Goal: Check status: Check status

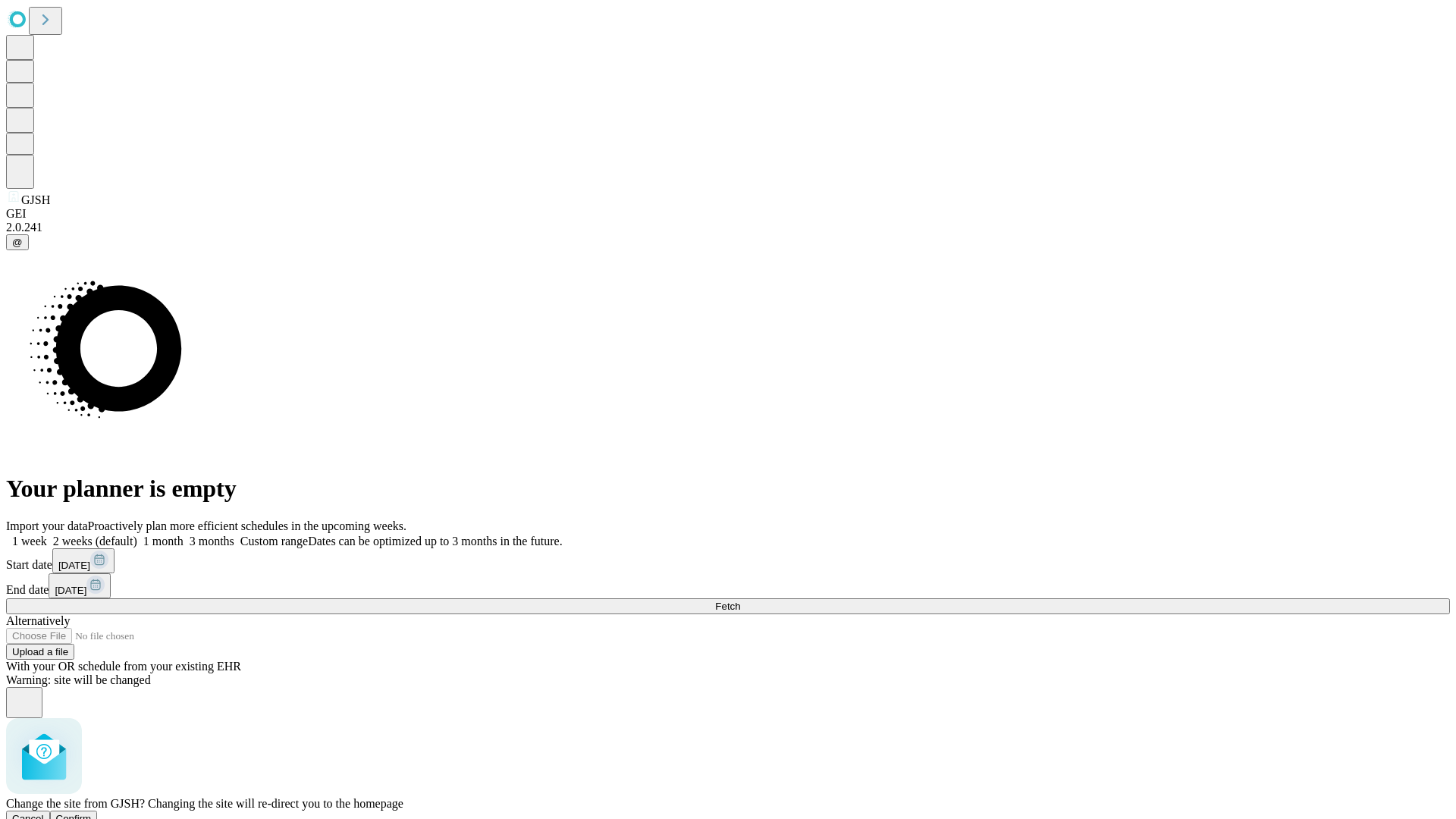
click at [92, 813] on span "Confirm" at bounding box center [74, 818] width 36 height 12
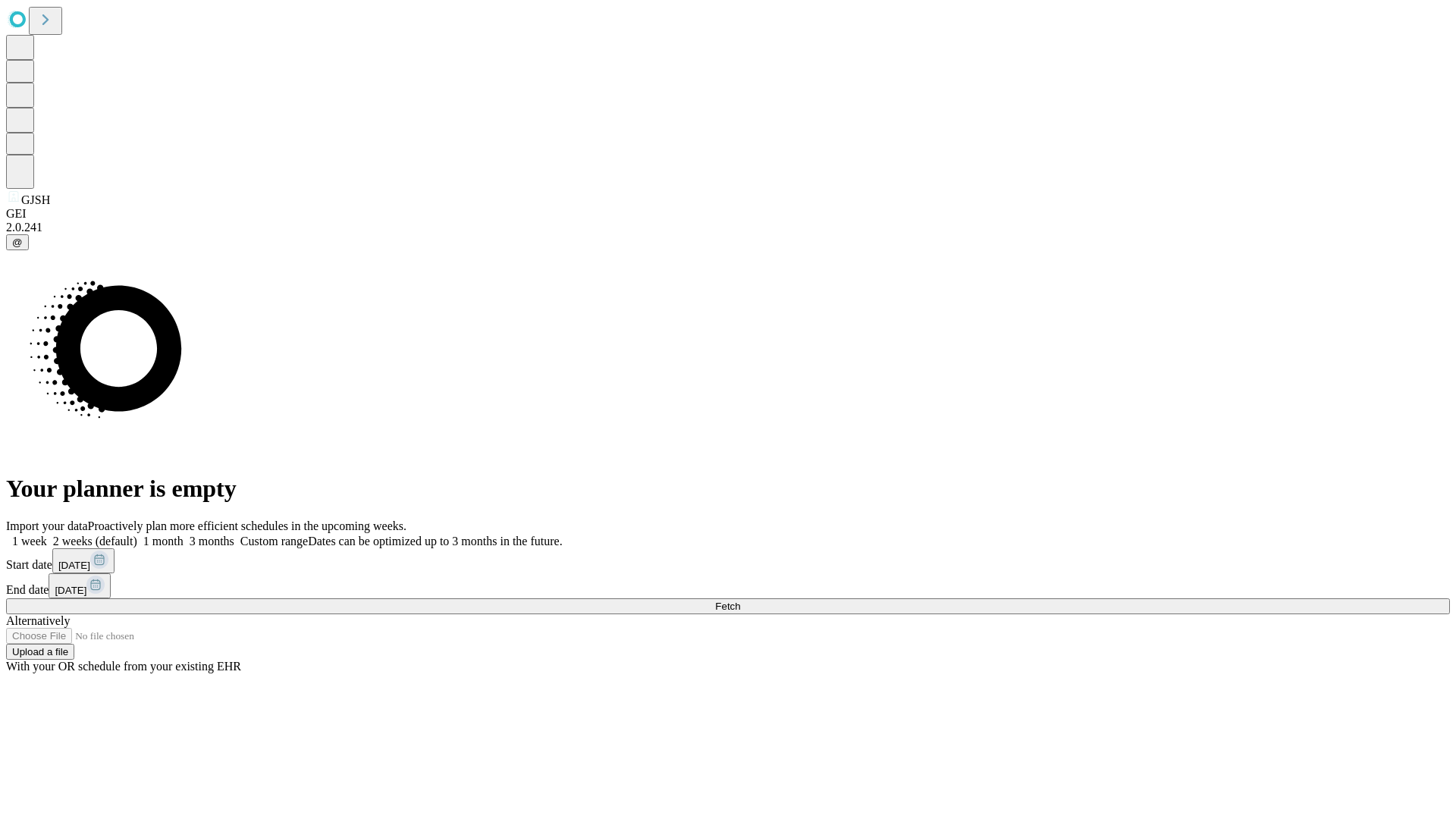
click at [138, 535] on label "2 weeks (default)" at bounding box center [92, 541] width 90 height 13
click at [740, 601] on span "Fetch" at bounding box center [727, 606] width 25 height 12
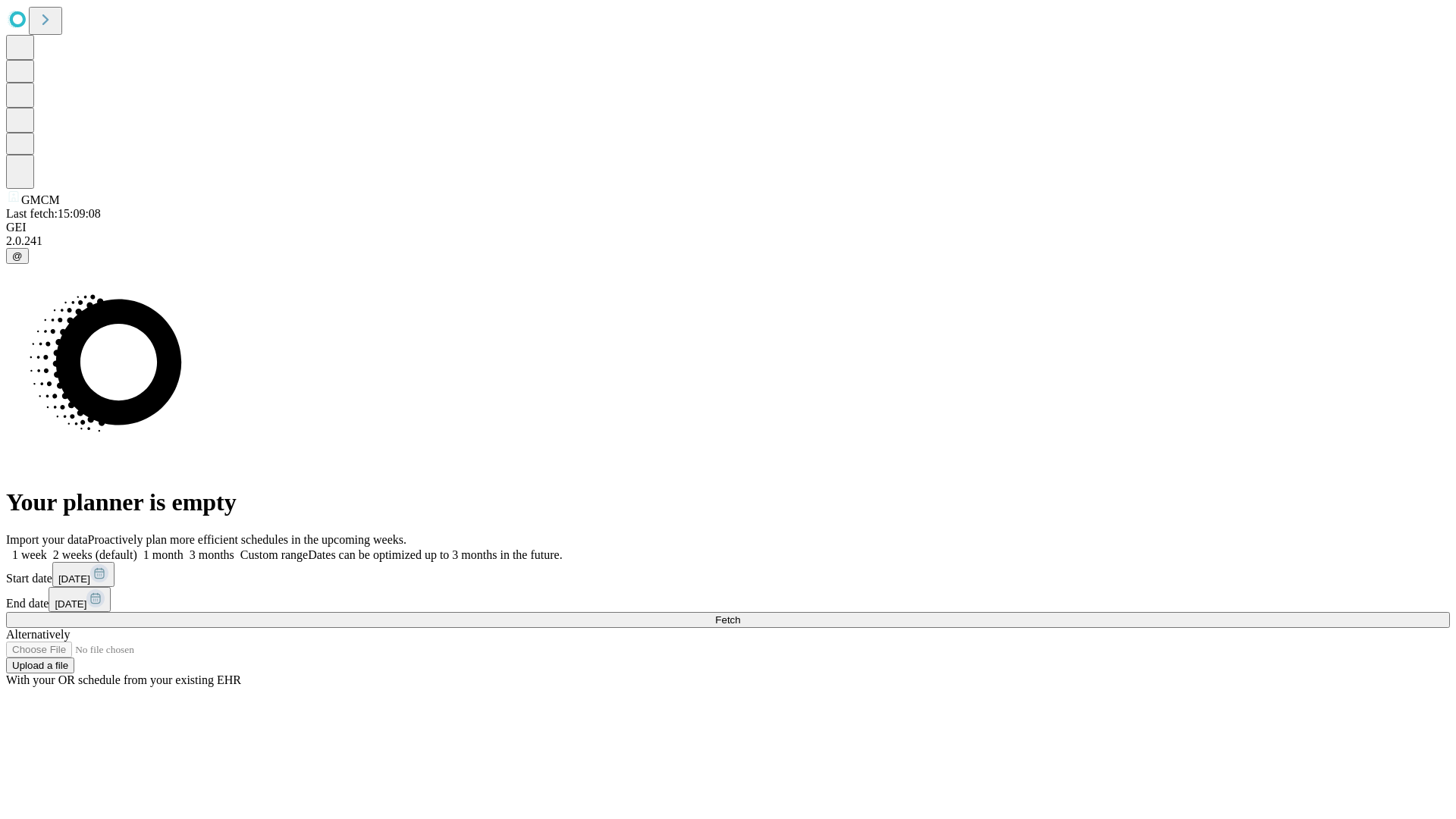
click at [138, 549] on label "2 weeks (default)" at bounding box center [92, 555] width 90 height 13
click at [740, 614] on span "Fetch" at bounding box center [727, 619] width 25 height 12
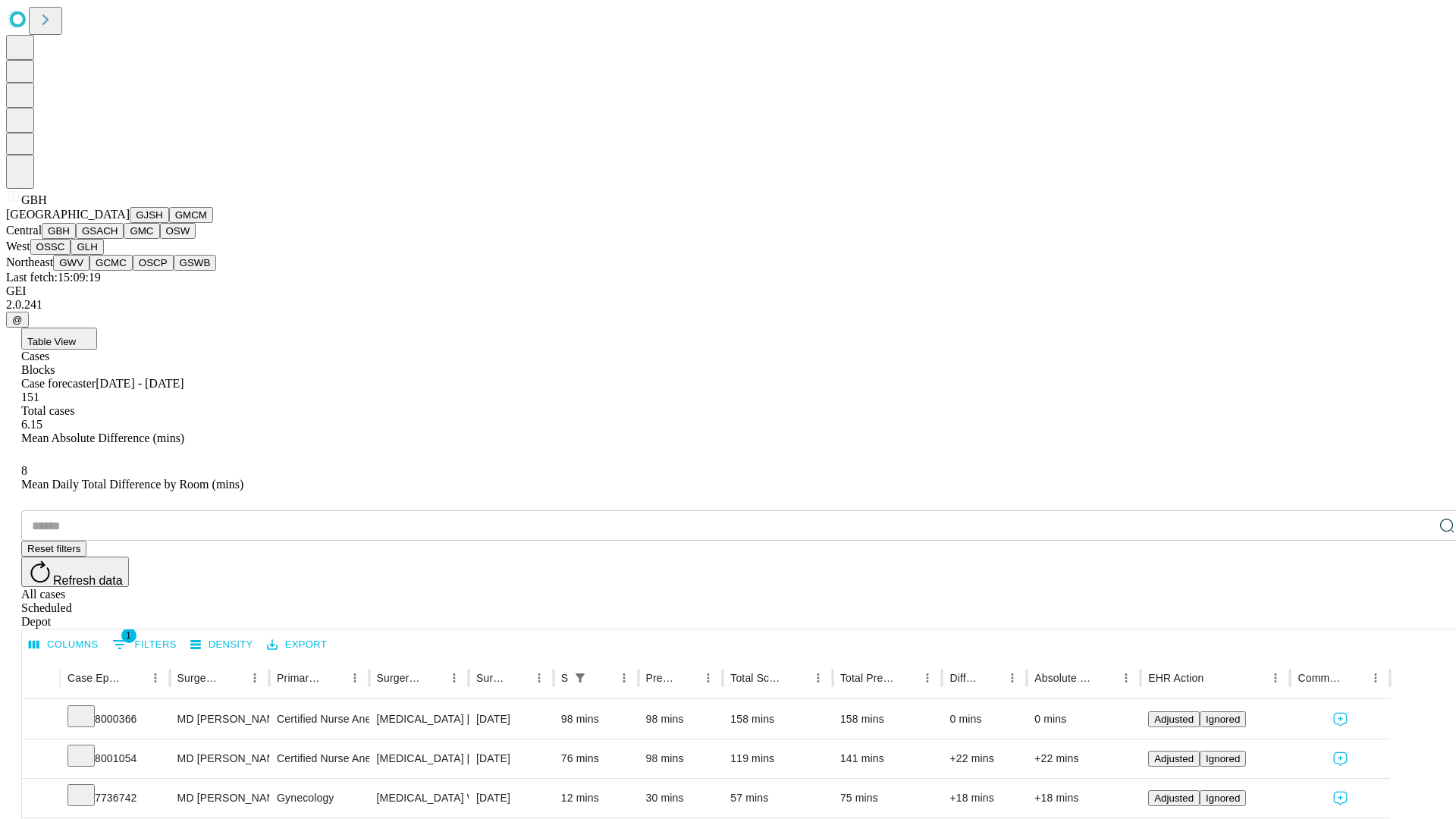
click at [117, 239] on button "GSACH" at bounding box center [99, 231] width 47 height 16
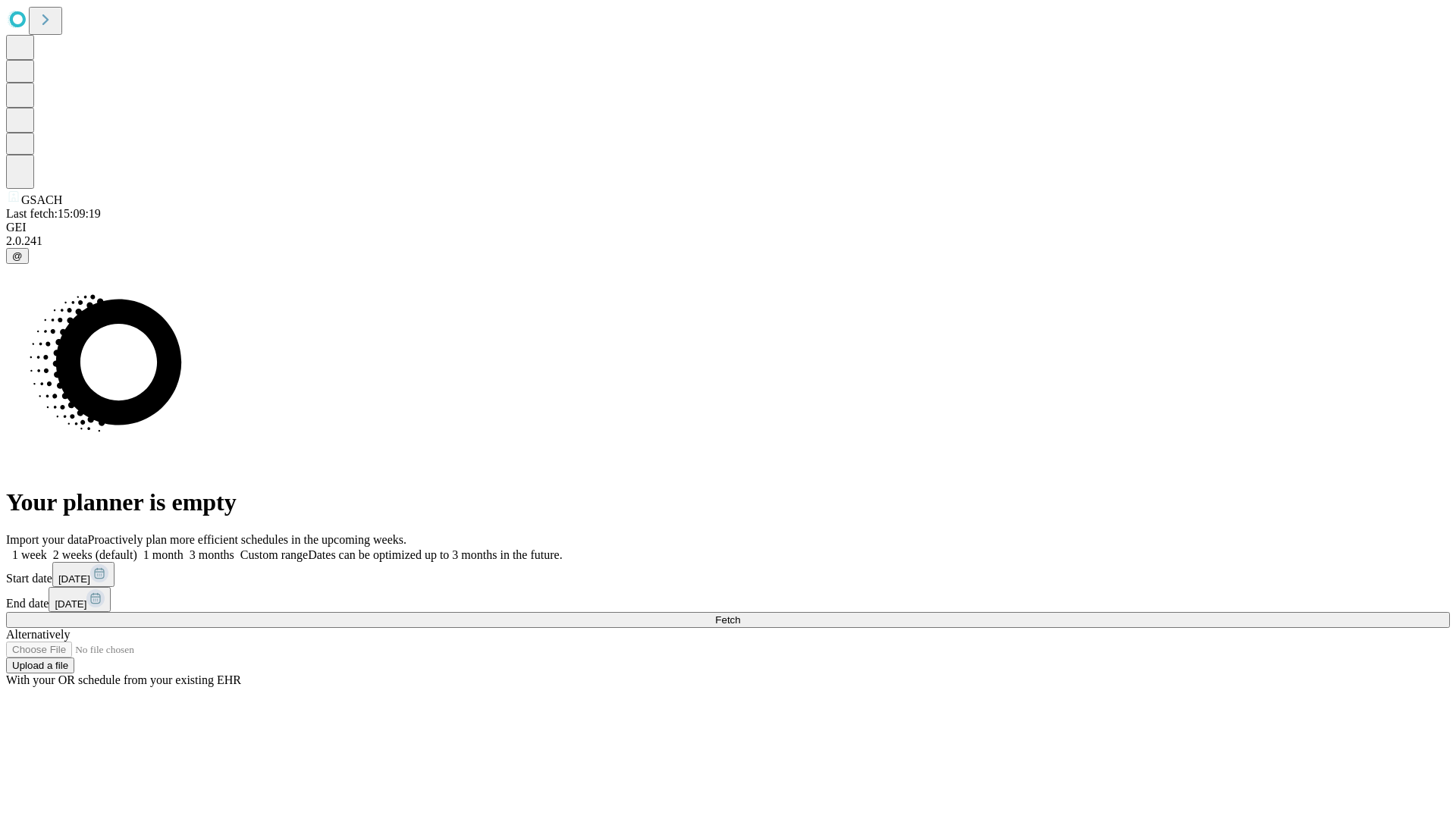
click at [740, 614] on span "Fetch" at bounding box center [727, 619] width 25 height 12
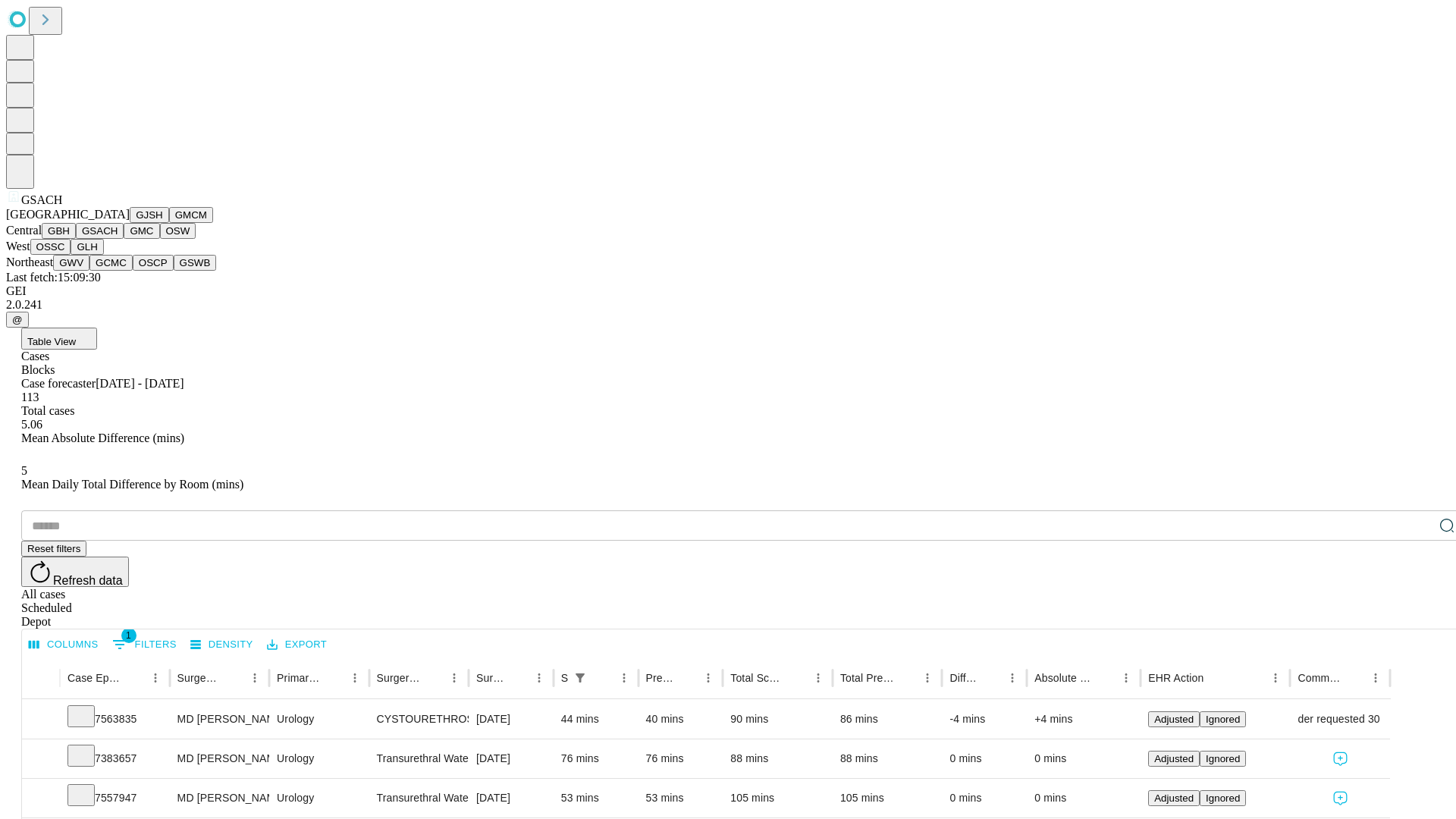
click at [124, 239] on button "GMC" at bounding box center [141, 231] width 36 height 16
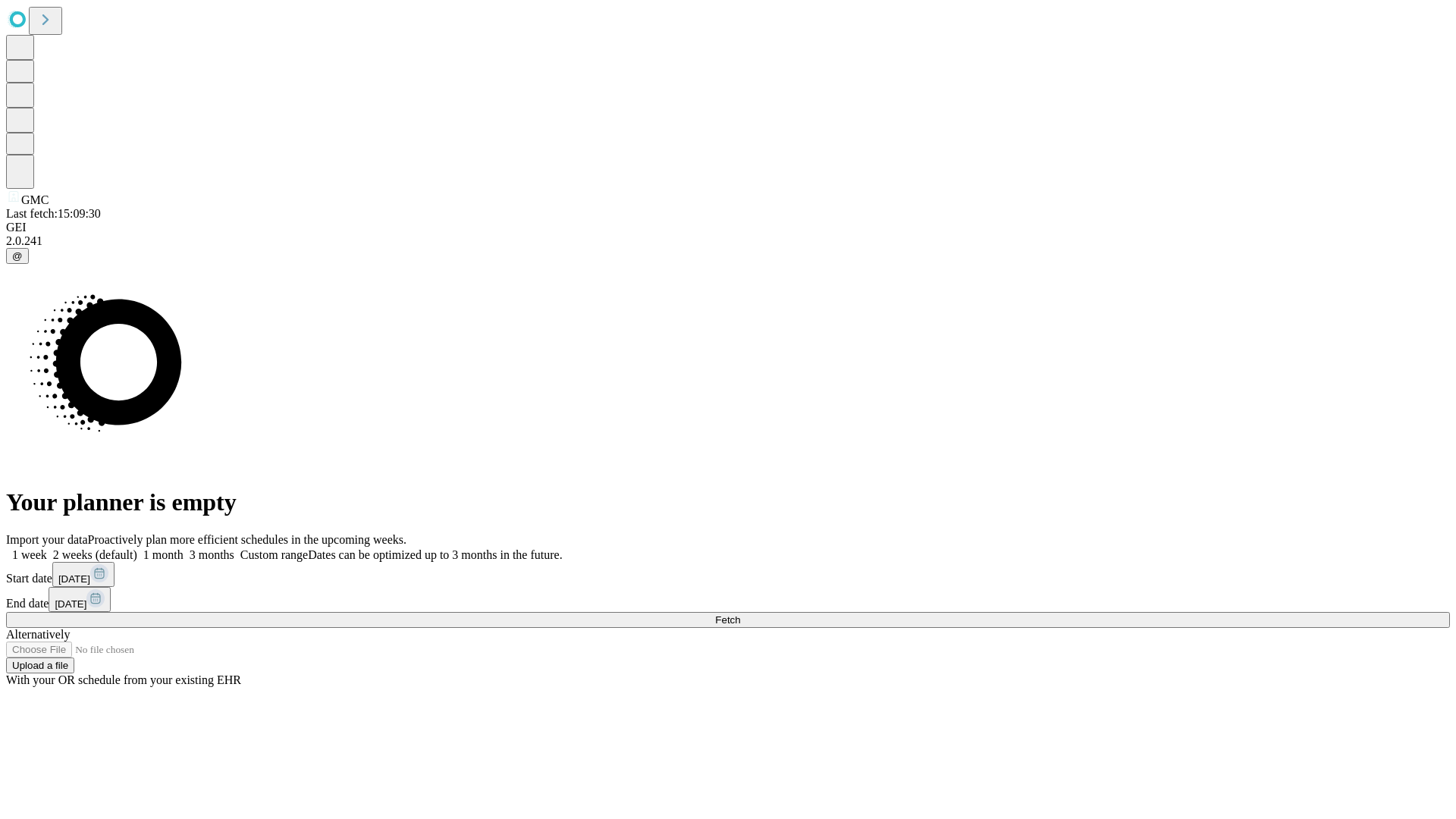
click at [138, 549] on label "2 weeks (default)" at bounding box center [92, 555] width 90 height 13
click at [740, 614] on span "Fetch" at bounding box center [727, 619] width 25 height 12
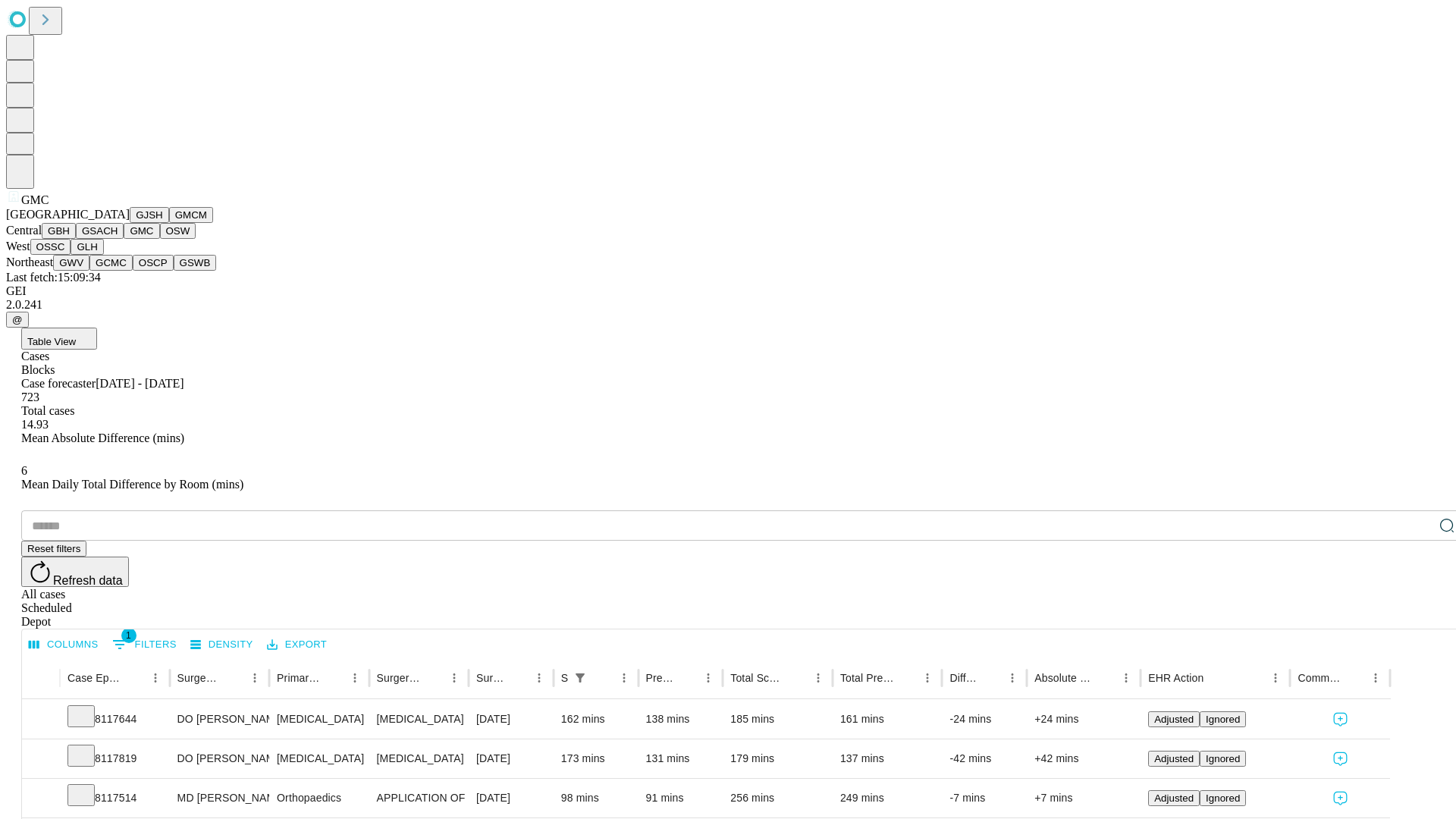
click at [160, 239] on button "OSW" at bounding box center [178, 231] width 37 height 16
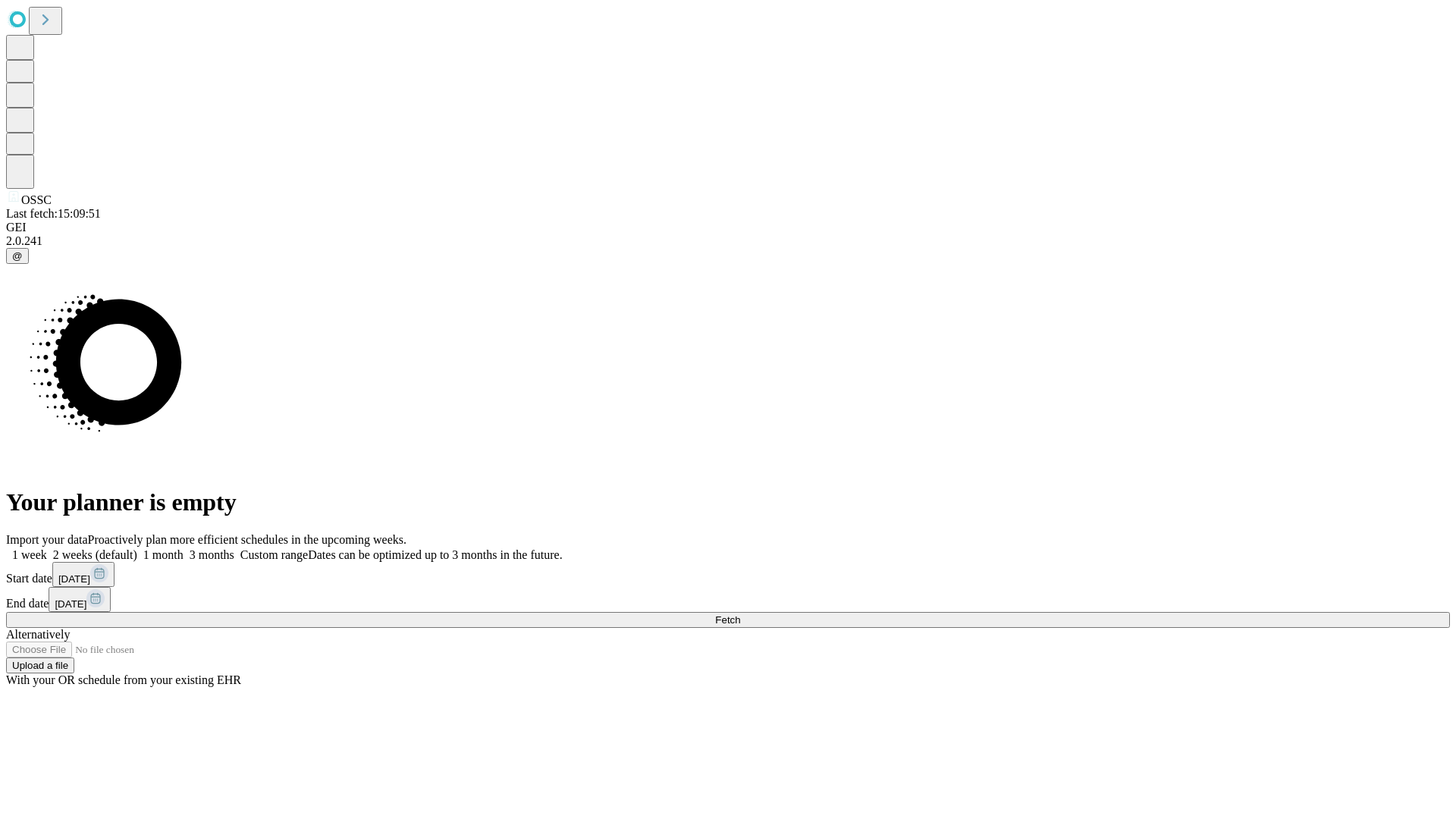
click at [138, 549] on label "2 weeks (default)" at bounding box center [92, 555] width 90 height 13
click at [740, 614] on span "Fetch" at bounding box center [727, 619] width 25 height 12
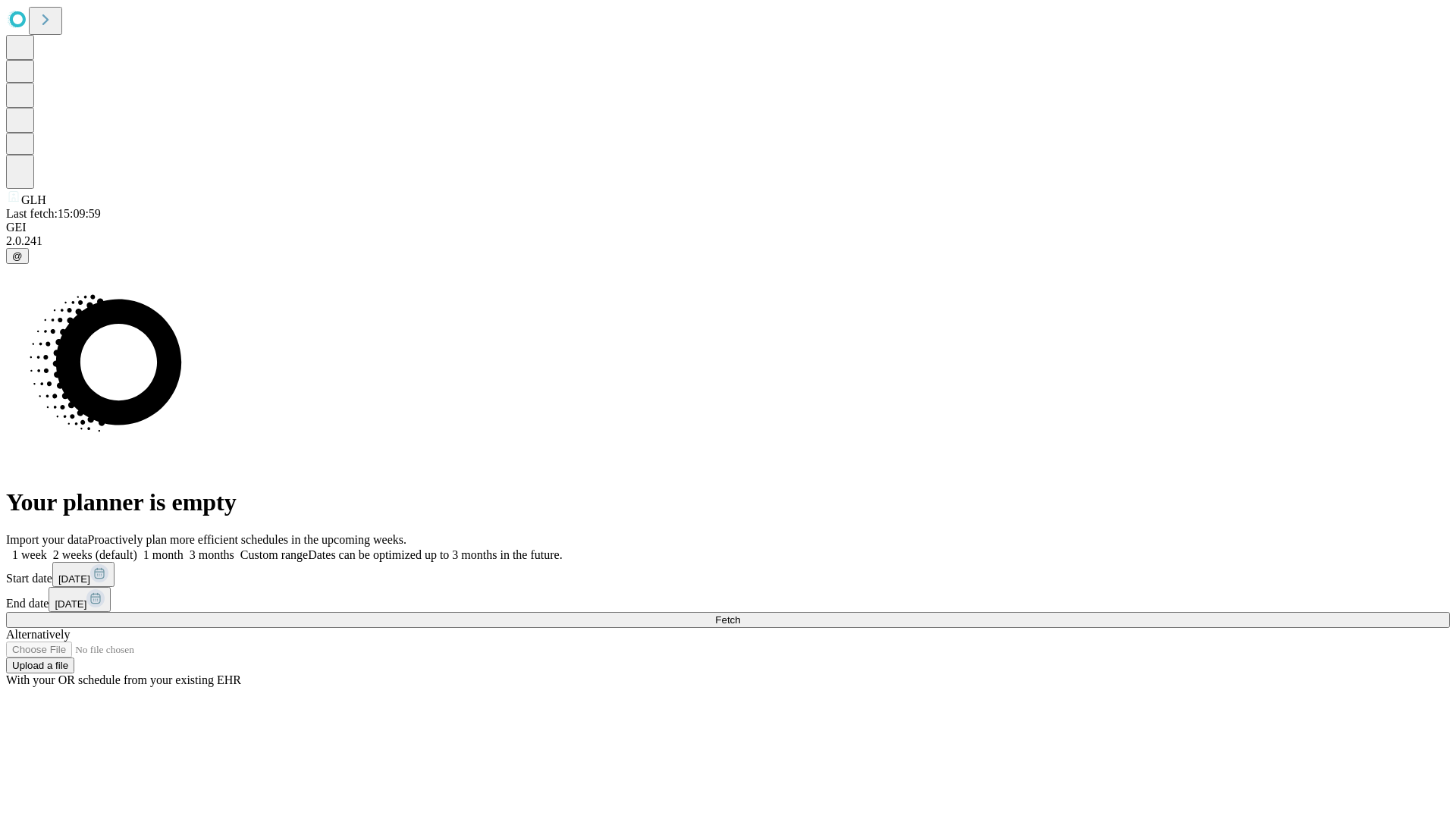
click at [138, 549] on label "2 weeks (default)" at bounding box center [92, 555] width 90 height 13
click at [740, 614] on span "Fetch" at bounding box center [727, 619] width 25 height 12
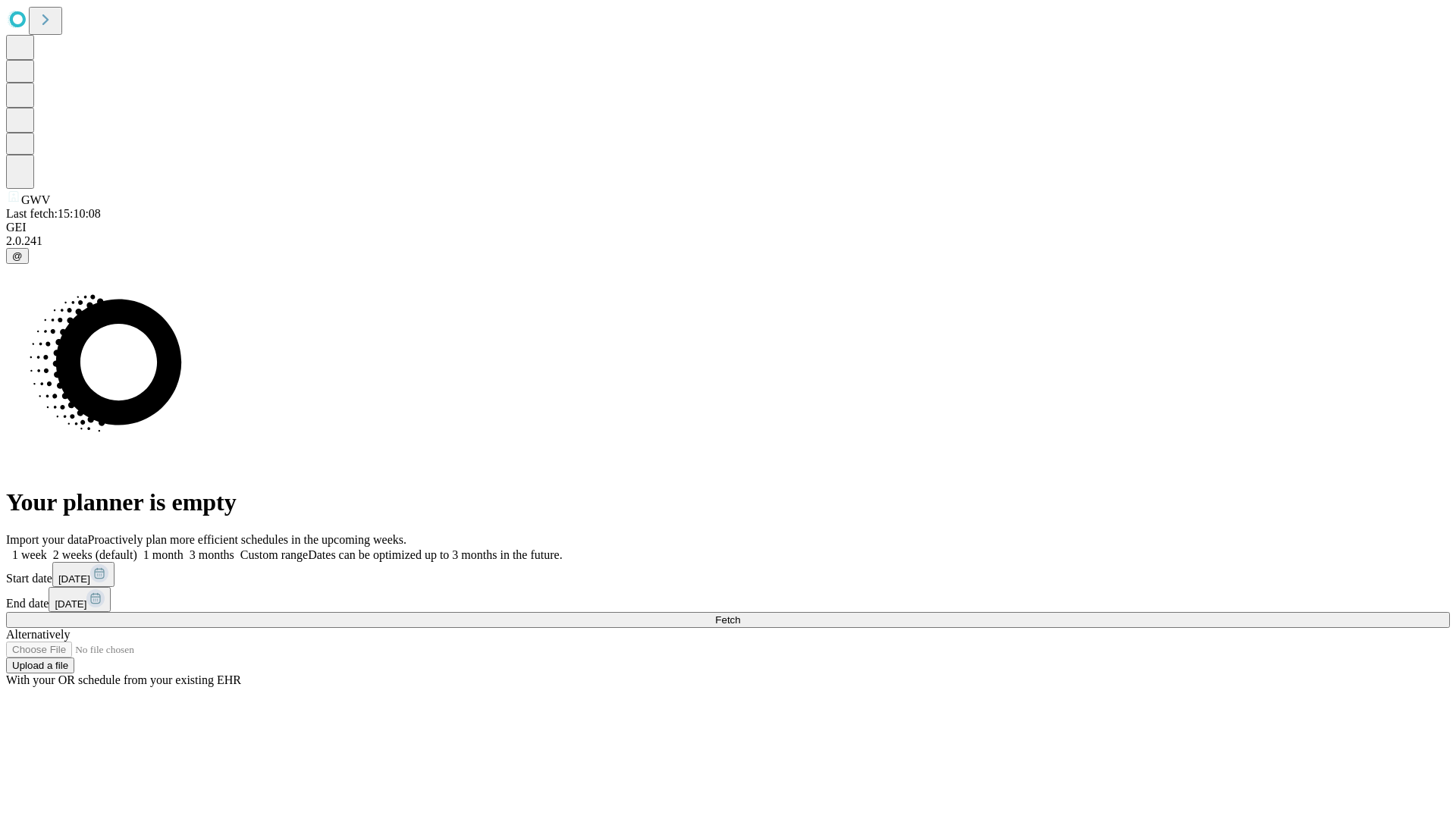
click at [138, 549] on label "2 weeks (default)" at bounding box center [92, 555] width 90 height 13
click at [740, 614] on span "Fetch" at bounding box center [727, 619] width 25 height 12
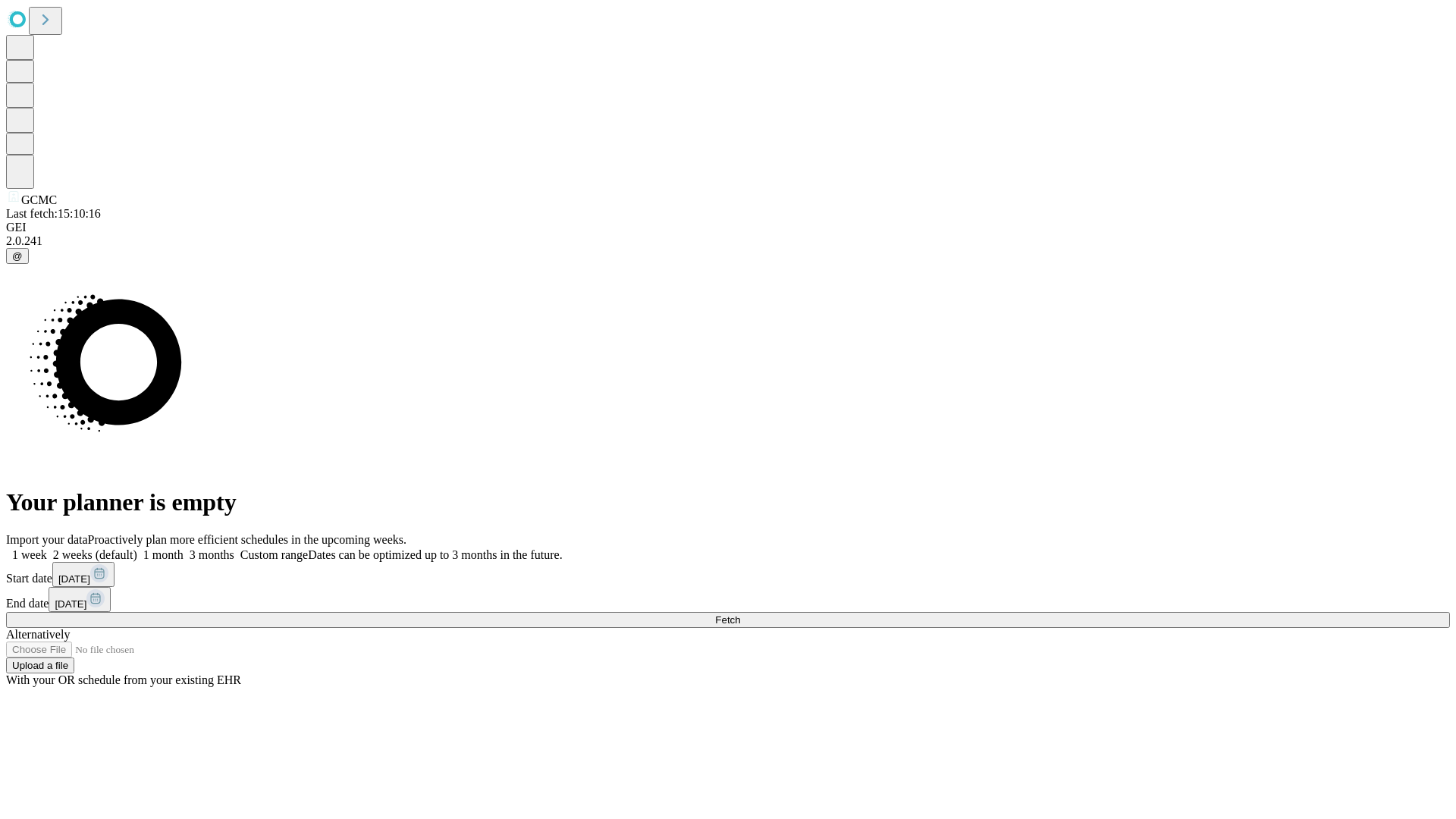
click at [138, 549] on label "2 weeks (default)" at bounding box center [92, 555] width 90 height 13
click at [740, 614] on span "Fetch" at bounding box center [727, 619] width 25 height 12
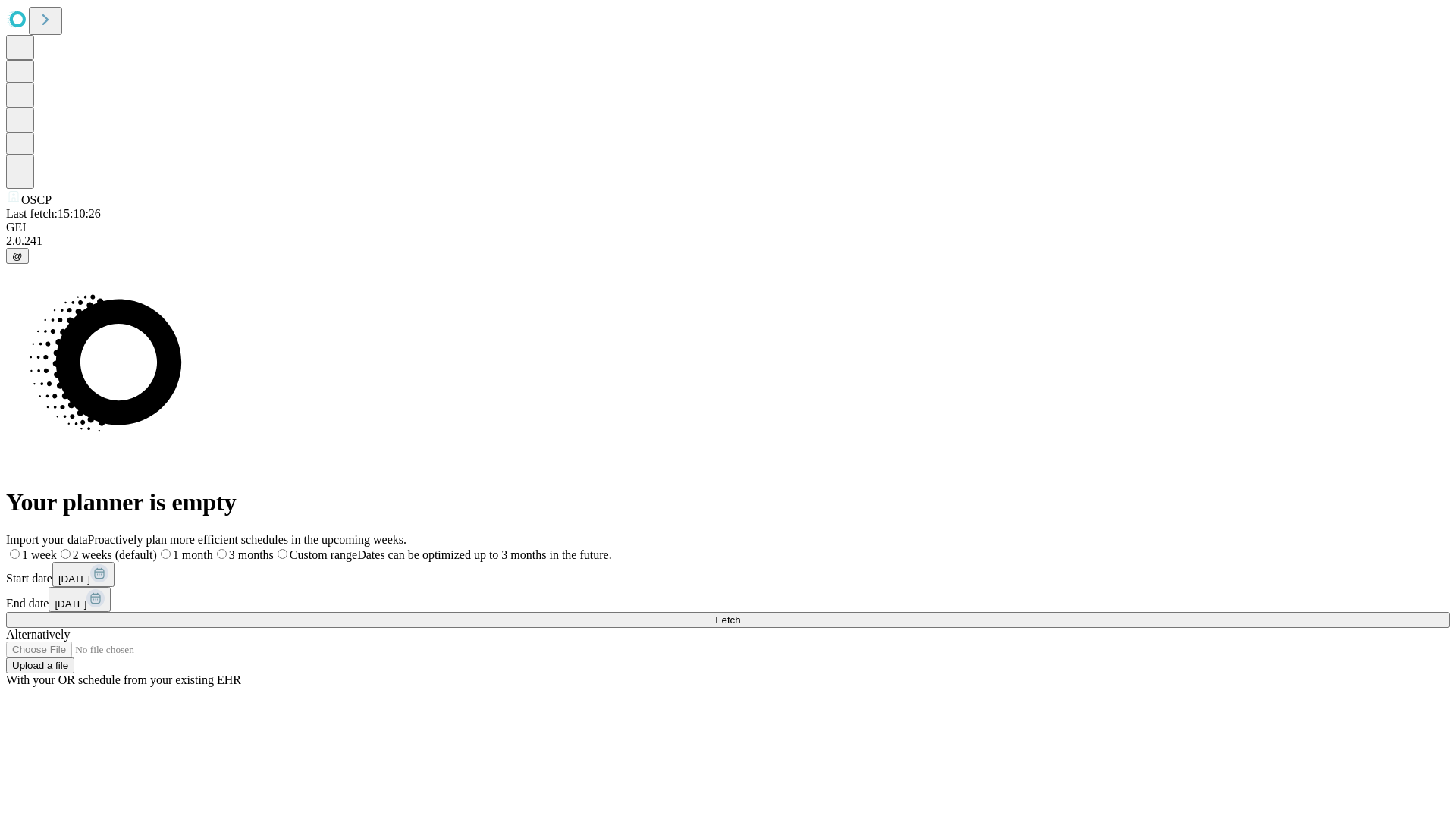
click at [157, 549] on label "2 weeks (default)" at bounding box center [106, 555] width 100 height 13
click at [740, 614] on span "Fetch" at bounding box center [727, 619] width 25 height 12
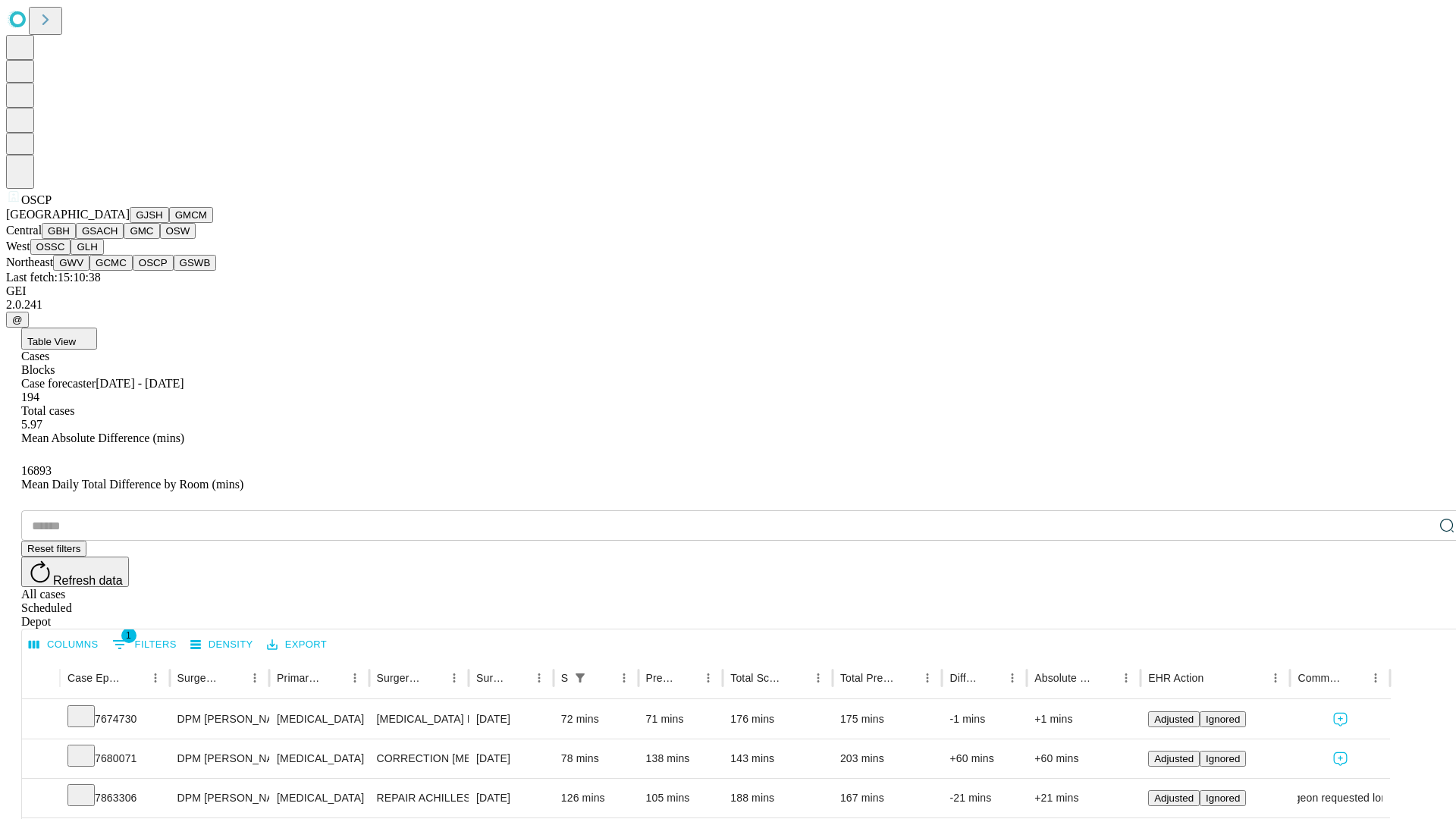
click at [173, 270] on button "GSWB" at bounding box center [195, 263] width 44 height 16
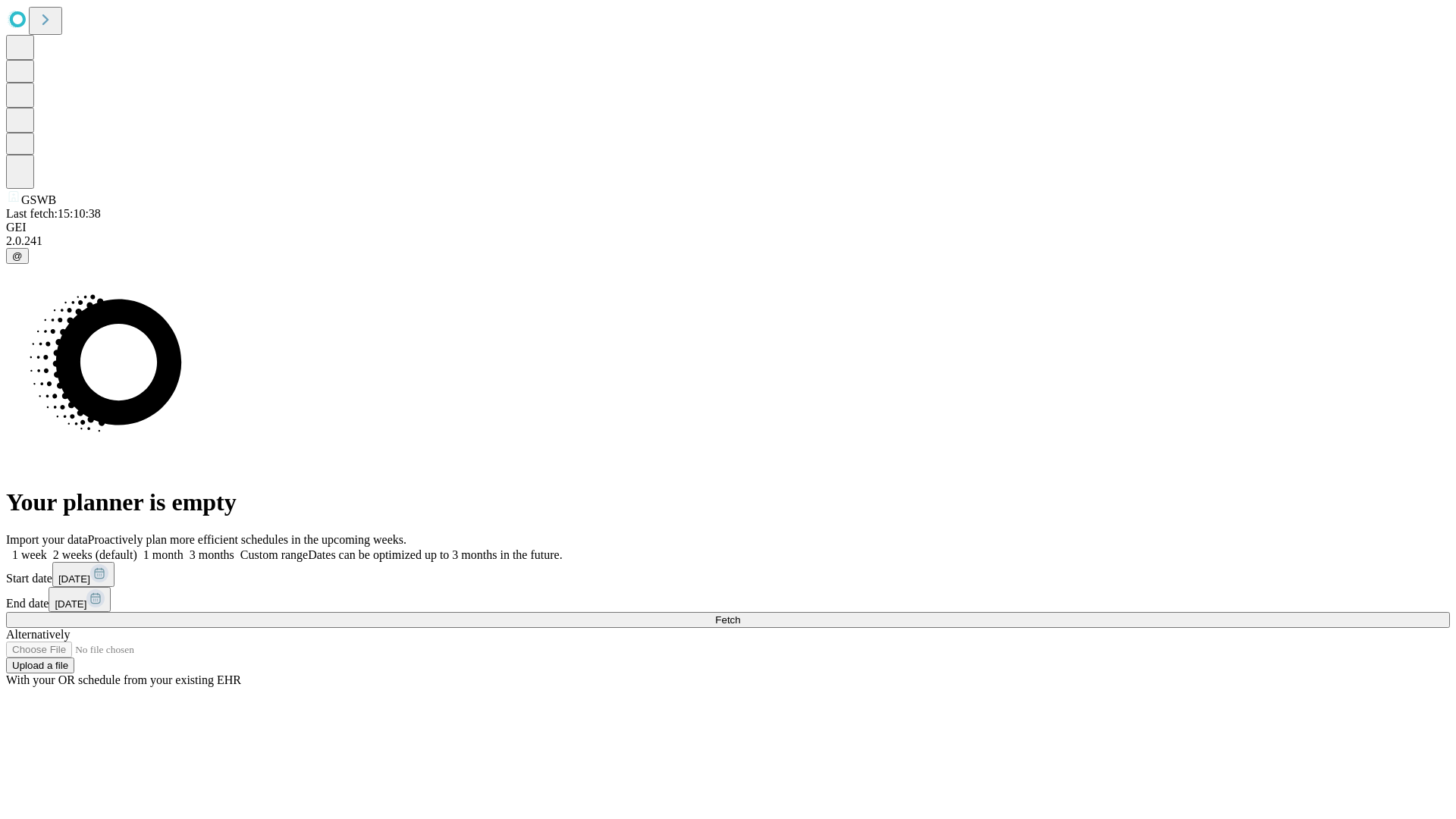
click at [138, 549] on label "2 weeks (default)" at bounding box center [92, 555] width 90 height 13
click at [740, 614] on span "Fetch" at bounding box center [727, 619] width 25 height 12
